Goal: Transaction & Acquisition: Download file/media

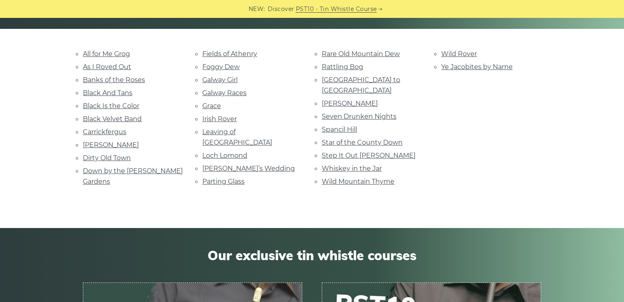
scroll to position [200, 0]
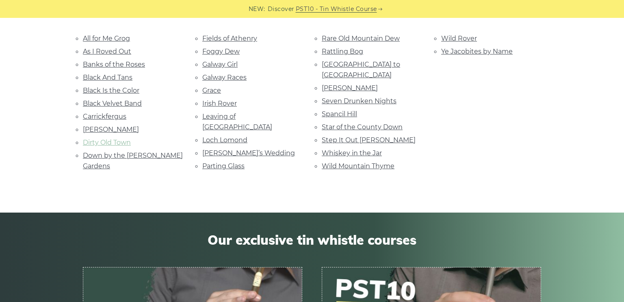
click at [112, 144] on link "Dirty Old Town" at bounding box center [107, 142] width 48 height 8
click at [355, 51] on link "Rattling Bog" at bounding box center [342, 52] width 41 height 8
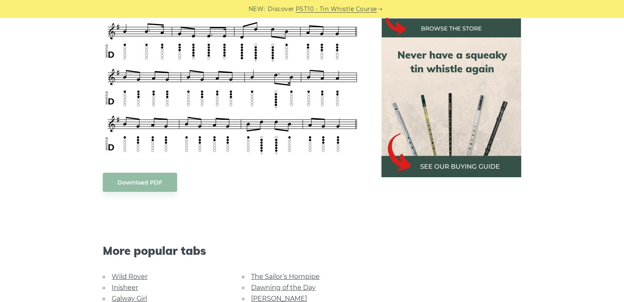
scroll to position [333, 0]
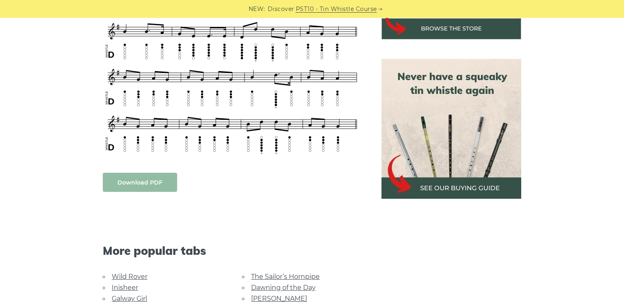
click at [151, 181] on link "Download PDF" at bounding box center [140, 182] width 74 height 19
